Goal: Book appointment/travel/reservation

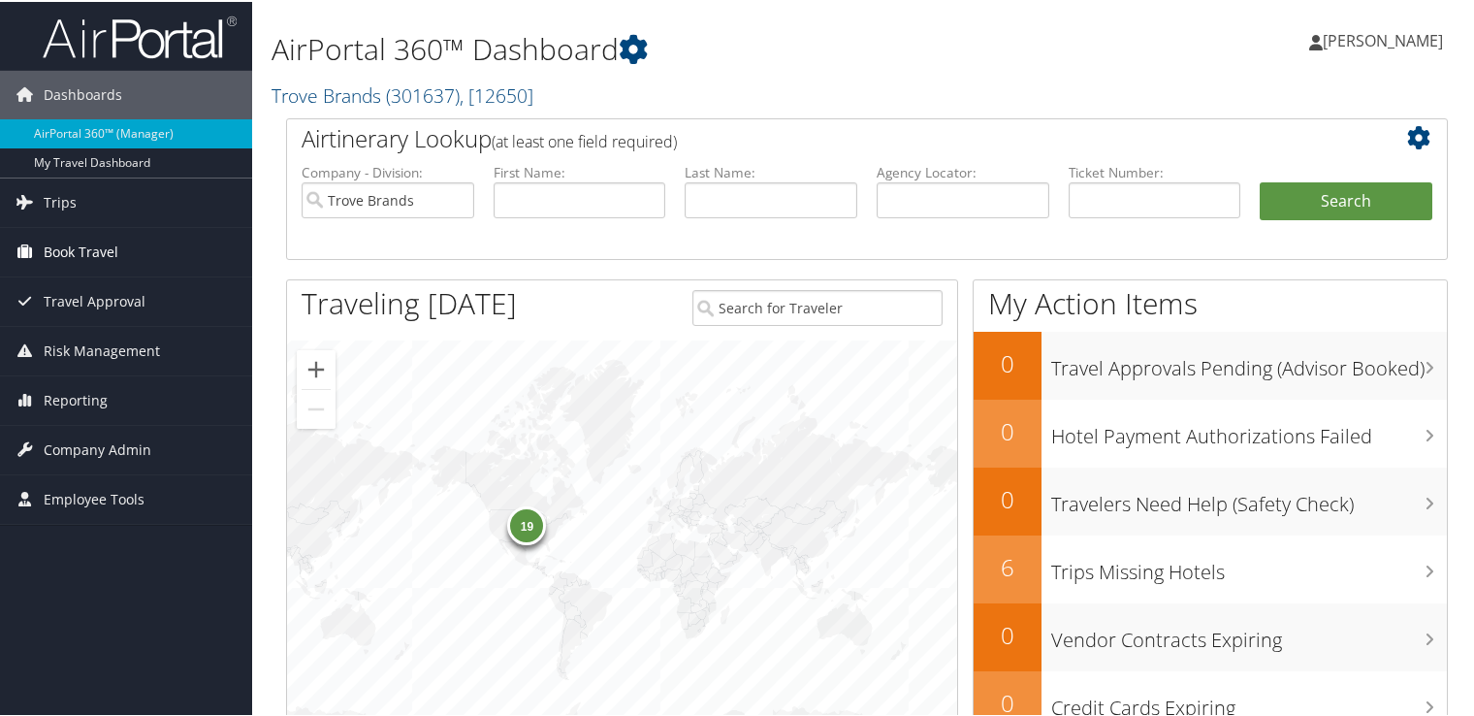
click at [97, 238] on span "Book Travel" at bounding box center [81, 250] width 75 height 48
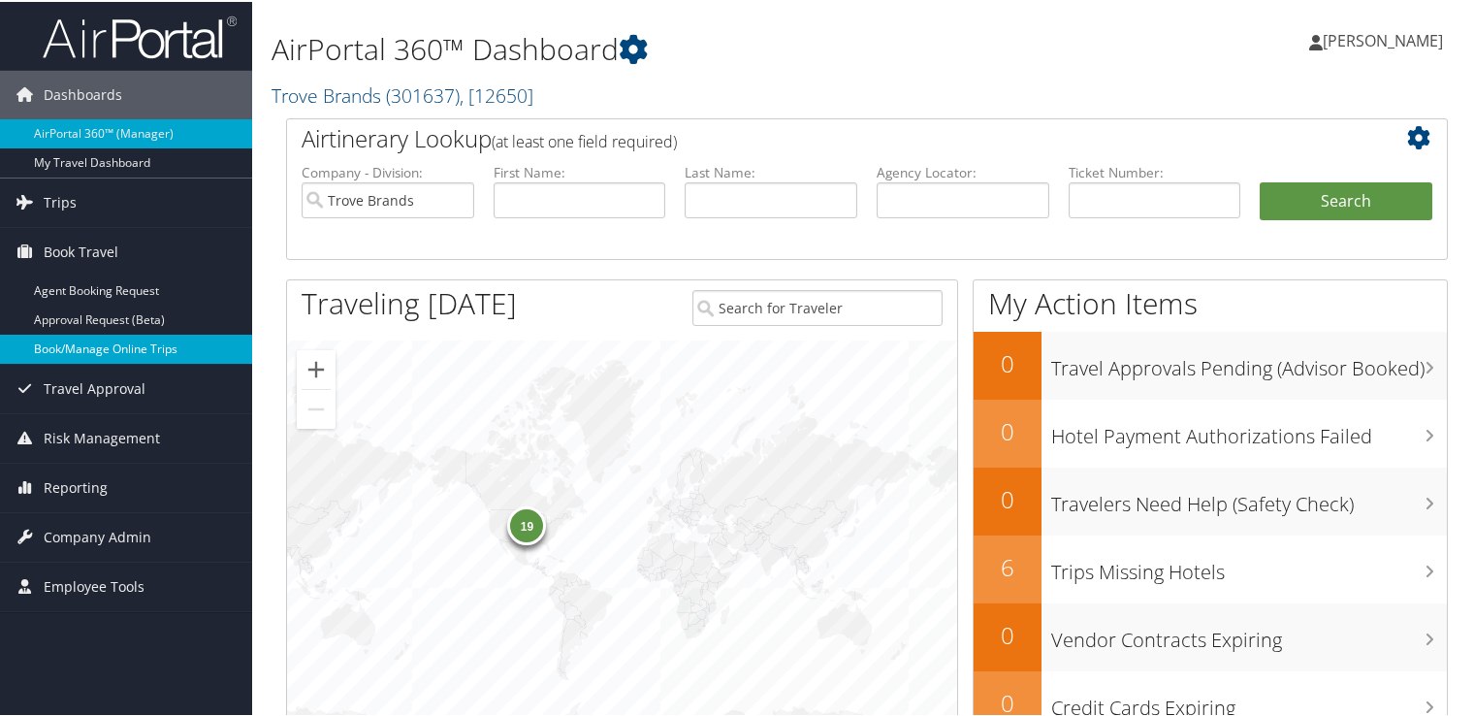
click at [94, 342] on link "Book/Manage Online Trips" at bounding box center [126, 347] width 252 height 29
